Goal: Task Accomplishment & Management: Use online tool/utility

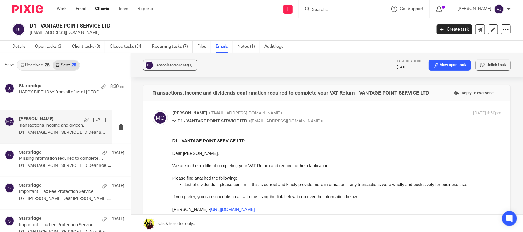
click at [331, 9] on input "Search" at bounding box center [338, 10] width 55 height 6
paste input "JEANINESPENCER LIMITED"
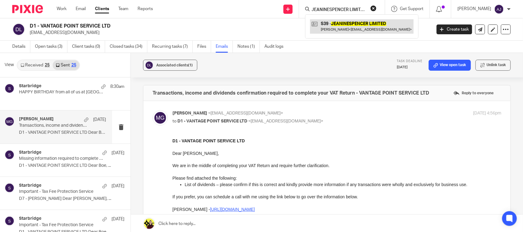
type input "JEANINESPENCER LIMITED"
click at [339, 30] on link at bounding box center [361, 26] width 103 height 14
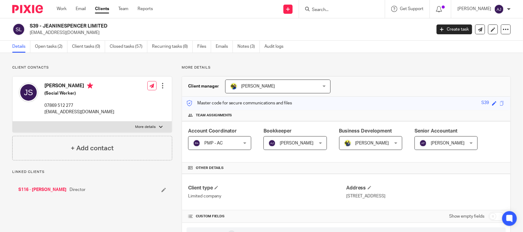
click at [50, 42] on link "Open tasks (2)" at bounding box center [51, 47] width 32 height 12
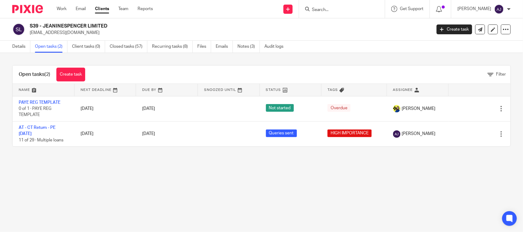
click at [48, 42] on link "Open tasks (2)" at bounding box center [51, 47] width 32 height 12
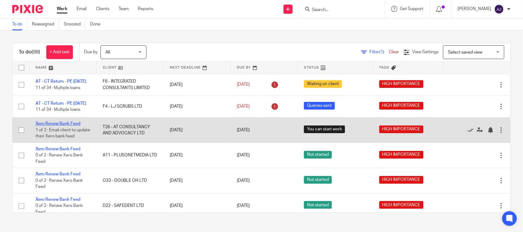
drag, startPoint x: 67, startPoint y: 131, endPoint x: 71, endPoint y: 130, distance: 4.1
